Goal: Information Seeking & Learning: Learn about a topic

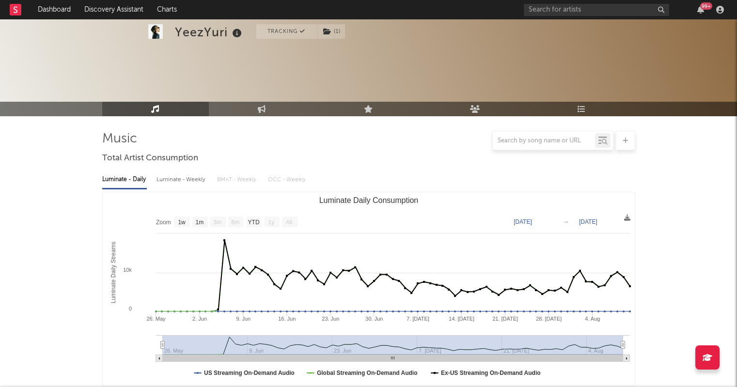
select select "1w"
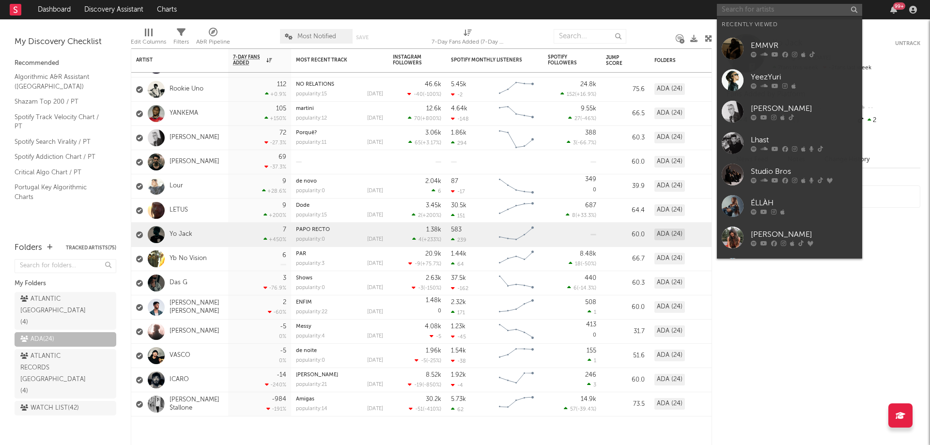
click at [789, 12] on input "text" at bounding box center [789, 10] width 145 height 12
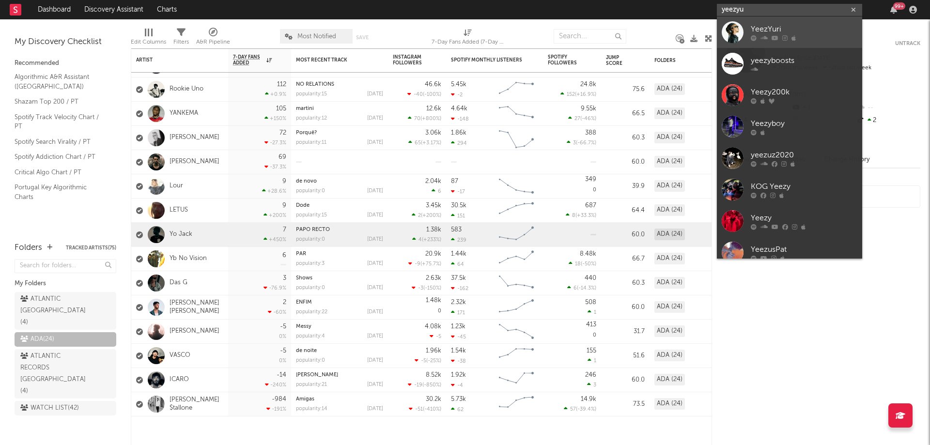
type input "yeezyu"
click at [792, 31] on div "YeezYuri" at bounding box center [804, 29] width 107 height 12
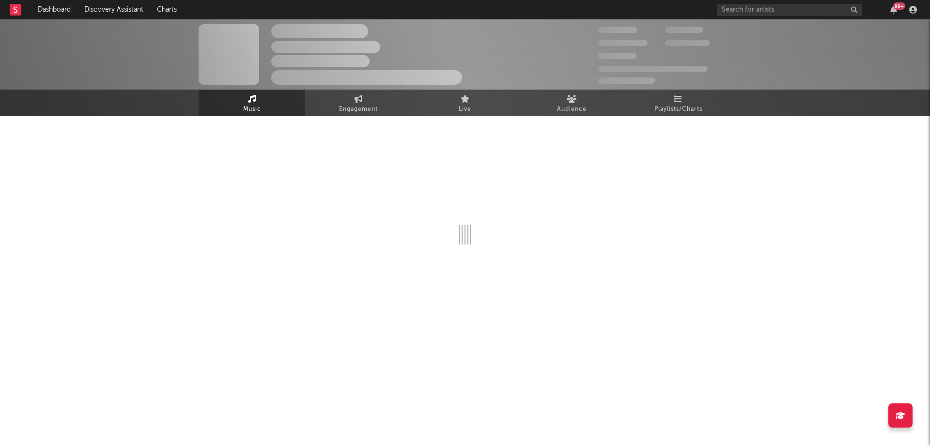
select select "1w"
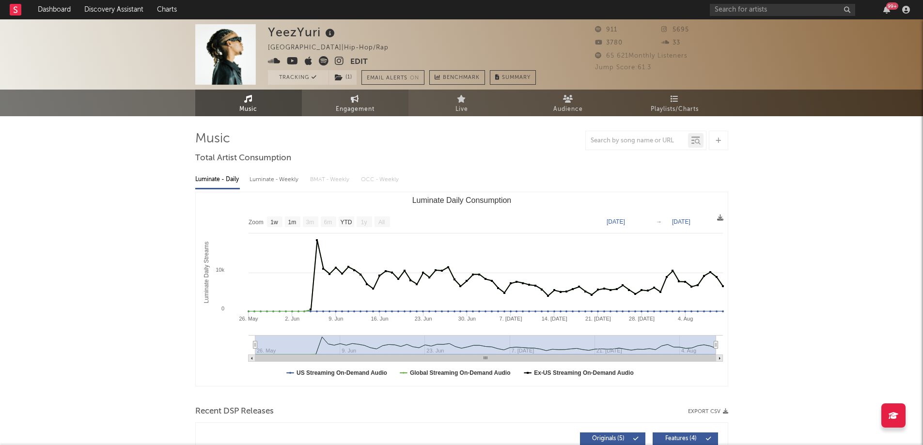
click at [374, 99] on link "Engagement" at bounding box center [355, 103] width 107 height 27
select select "1w"
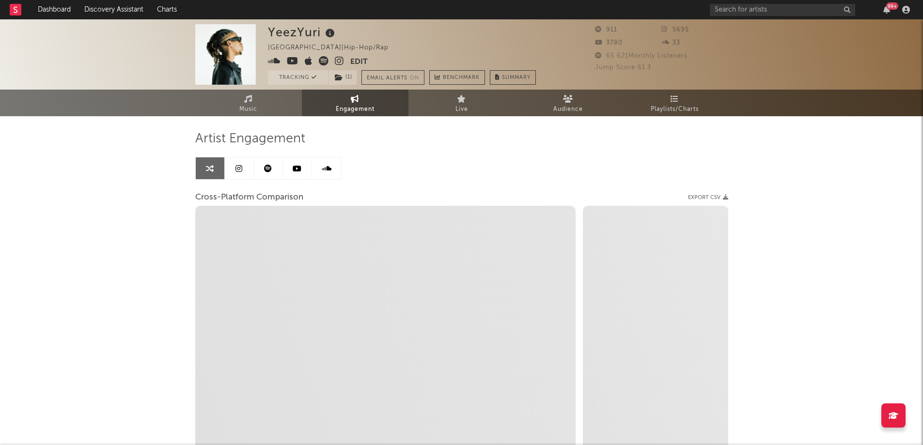
select select "1m"
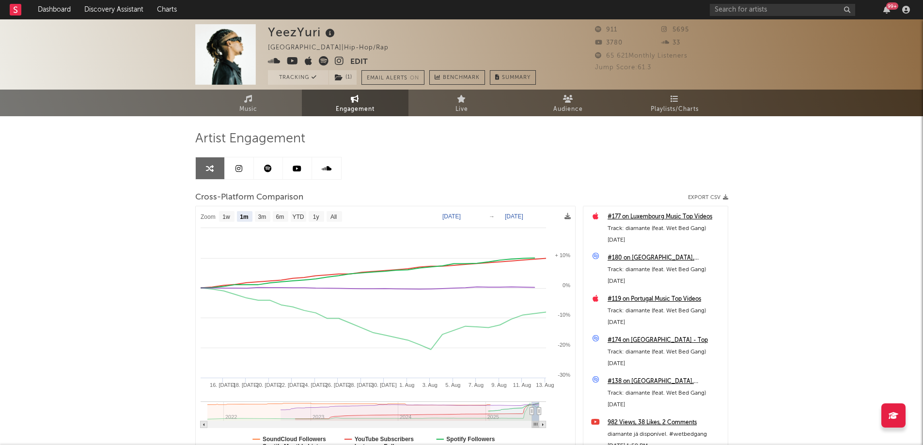
click at [305, 170] on link at bounding box center [297, 168] width 29 height 22
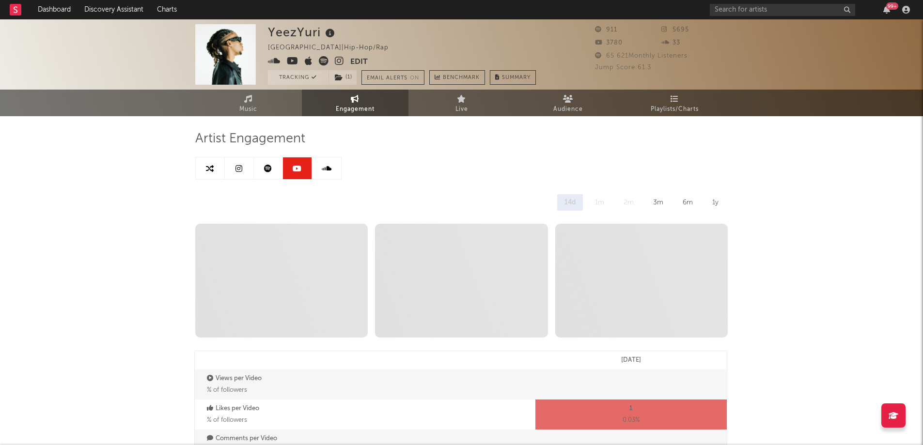
select select "6m"
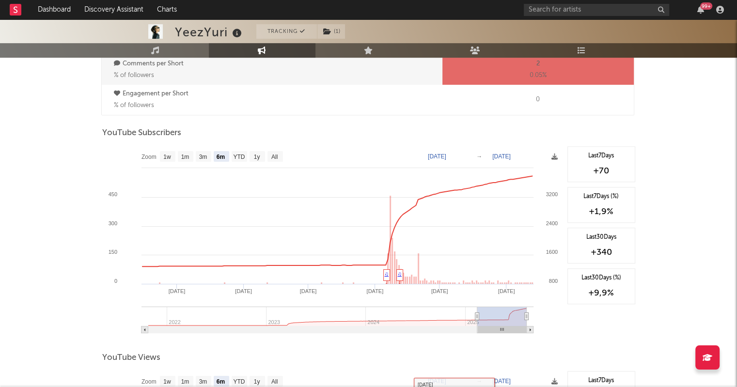
scroll to position [486, 0]
